Goal: Information Seeking & Learning: Learn about a topic

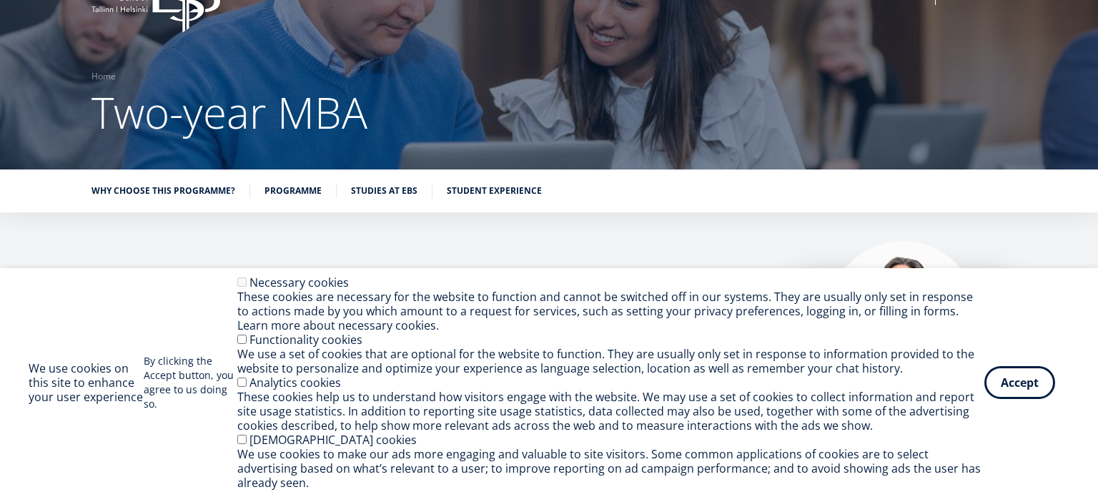
scroll to position [61, 0]
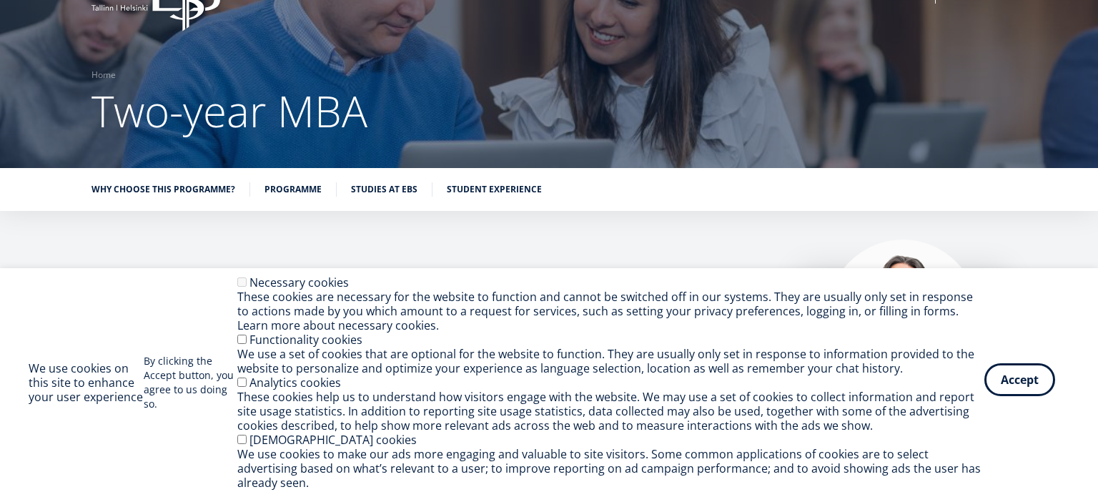
click at [1021, 382] on button "Accept" at bounding box center [1019, 379] width 71 height 33
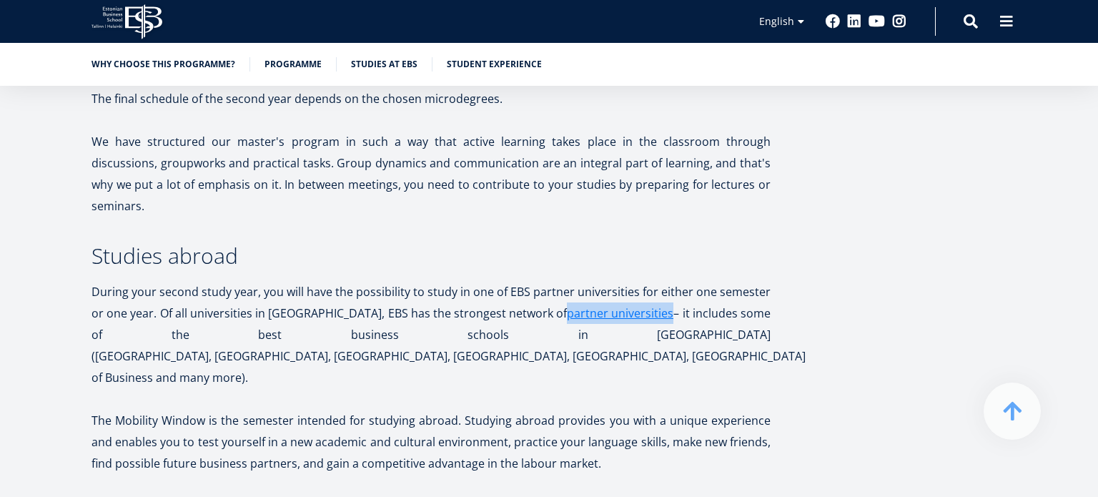
scroll to position [2657, 0]
drag, startPoint x: 499, startPoint y: 311, endPoint x: 401, endPoint y: 314, distance: 98.0
click at [401, 314] on p "During your second study year, you will have the possibility to study in one of…" at bounding box center [430, 333] width 679 height 107
copy p "Università Bocconi"
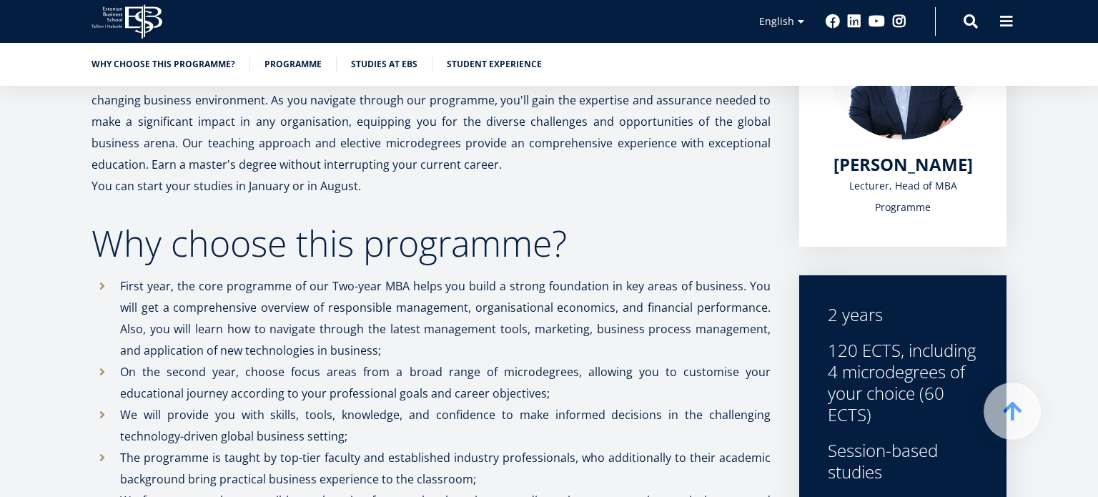
scroll to position [0, 0]
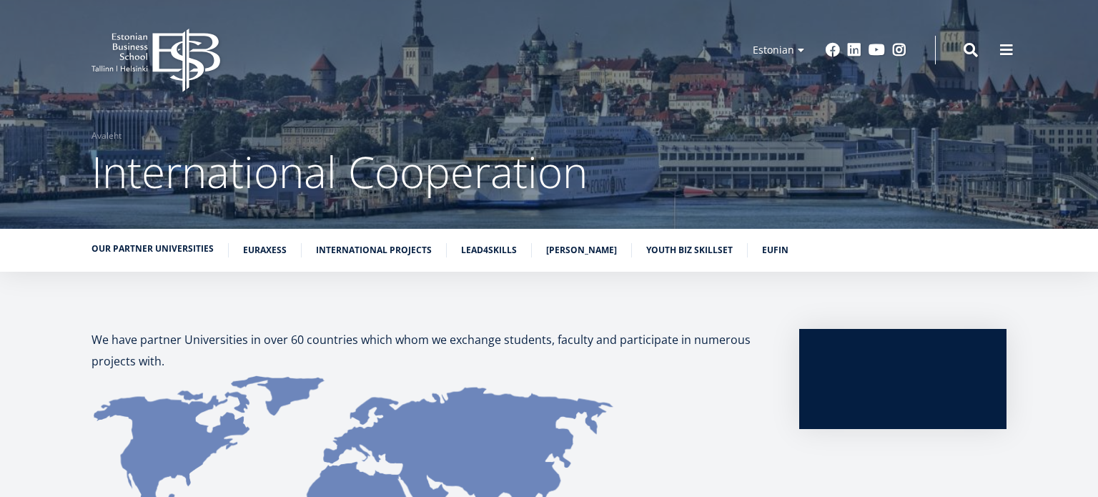
click at [110, 249] on link "Our partner universities" at bounding box center [152, 249] width 122 height 14
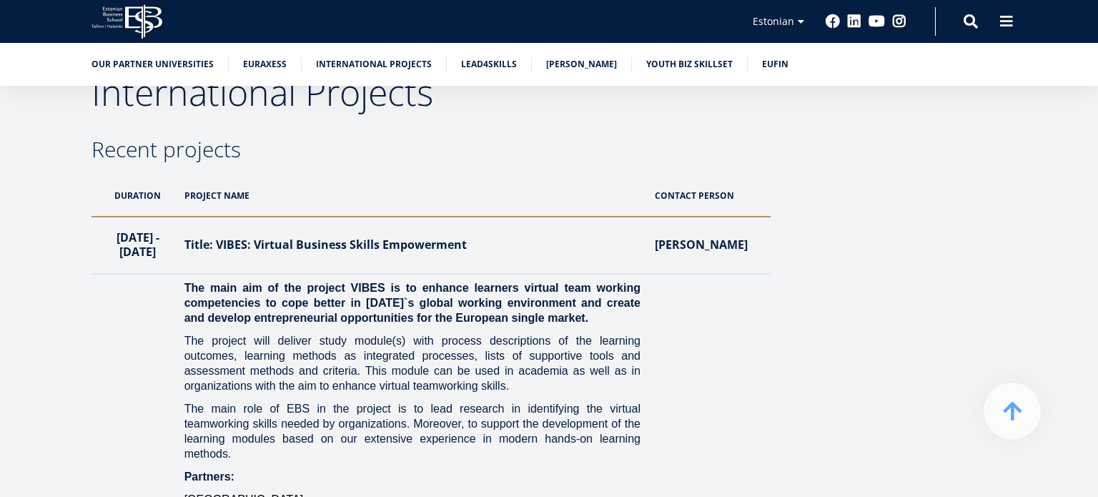
scroll to position [1297, 0]
